Goal: Transaction & Acquisition: Book appointment/travel/reservation

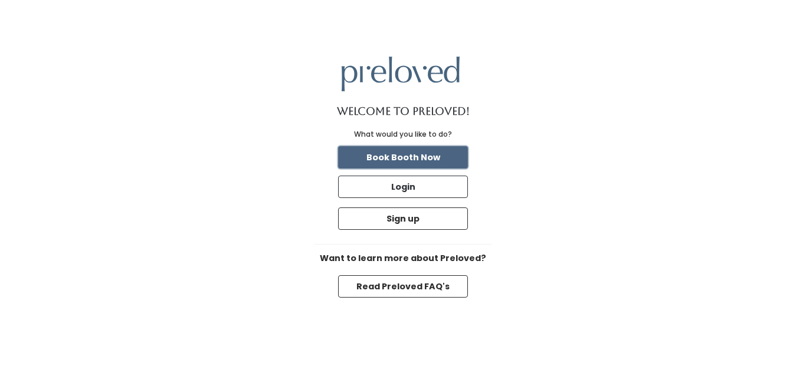
click at [389, 150] on button "Book Booth Now" at bounding box center [403, 157] width 130 height 22
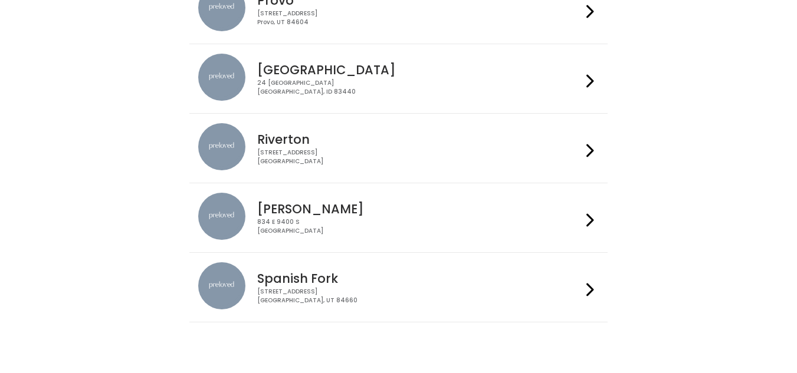
scroll to position [451, 0]
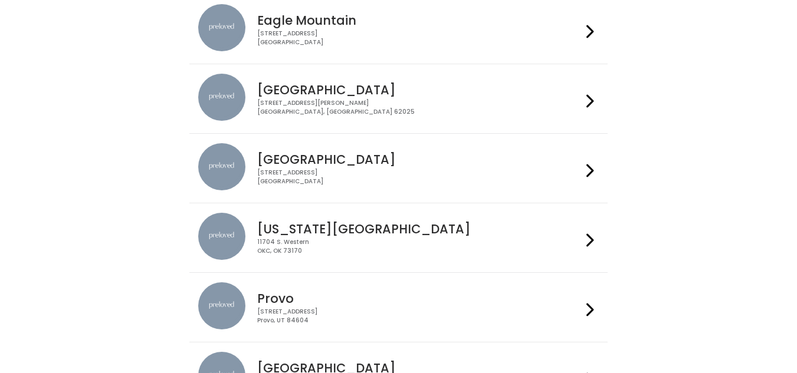
scroll to position [0, 0]
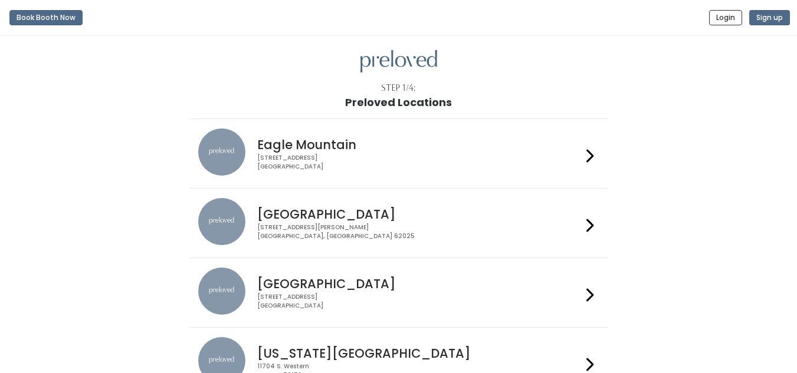
click at [589, 299] on icon at bounding box center [590, 295] width 8 height 17
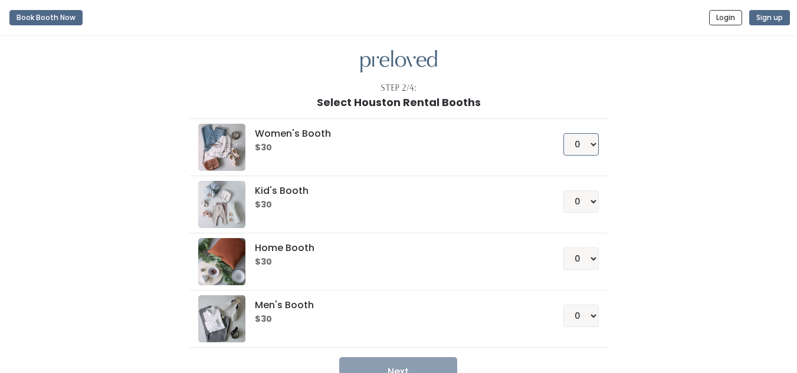
click at [590, 146] on select "0 1 2 3 4" at bounding box center [580, 144] width 35 height 22
select select "1"
click at [563, 133] on select "0 1 2 3 4" at bounding box center [580, 144] width 35 height 22
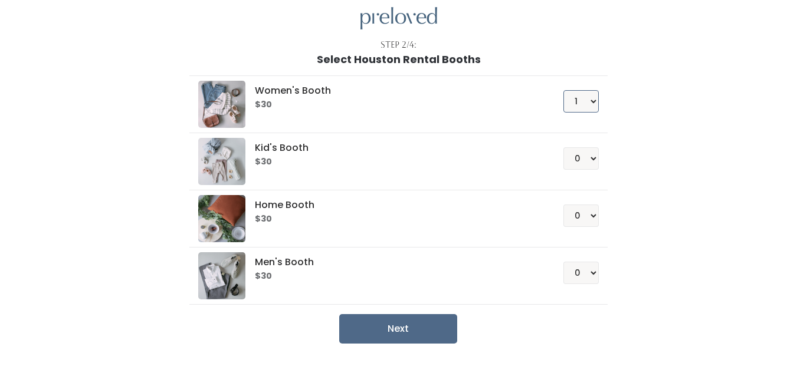
scroll to position [73, 0]
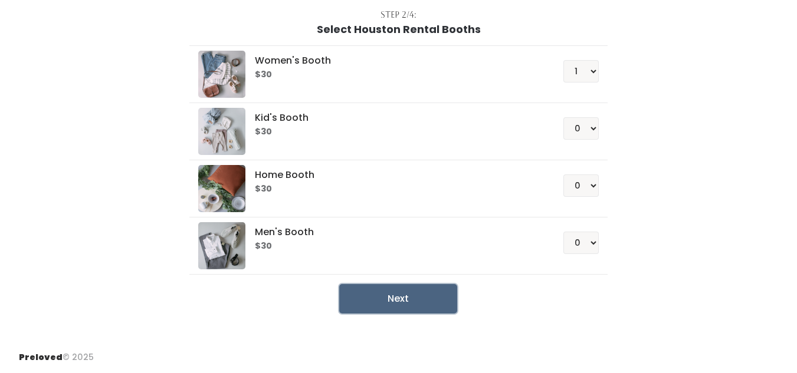
click at [396, 300] on button "Next" at bounding box center [398, 299] width 118 height 30
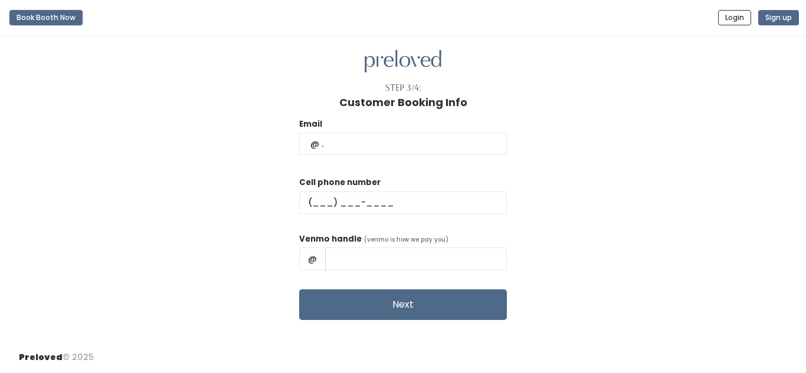
click at [60, 15] on button "Book Booth Now" at bounding box center [45, 17] width 73 height 15
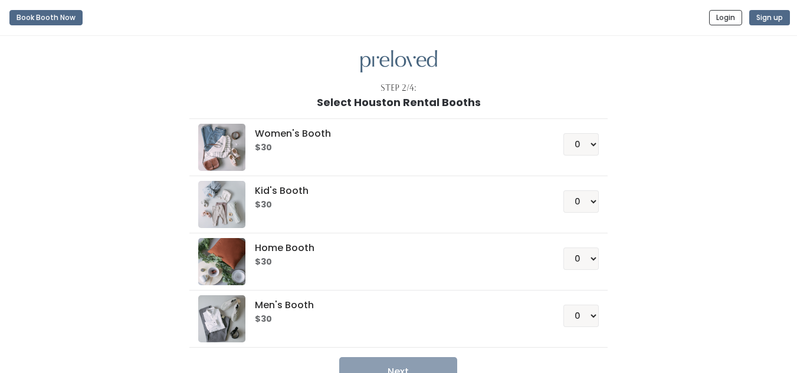
scroll to position [73, 0]
